Goal: Check status: Check status

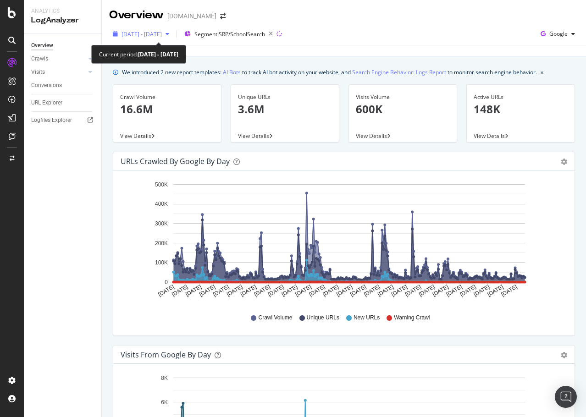
click at [173, 29] on div "[DATE] - [DATE]" at bounding box center [141, 34] width 64 height 14
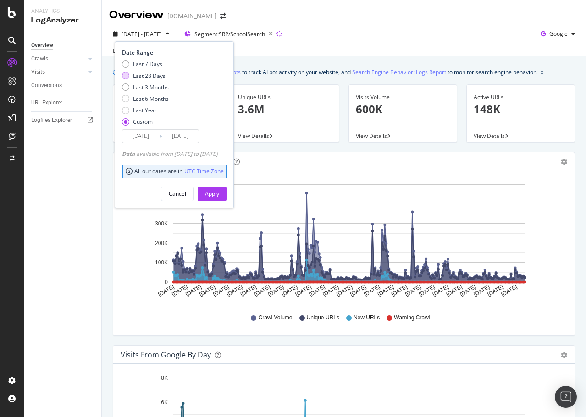
click at [146, 74] on div "Last 28 Days" at bounding box center [149, 76] width 33 height 8
type input "[DATE]"
click at [219, 192] on div "Apply" at bounding box center [212, 194] width 14 height 8
